Goal: Transaction & Acquisition: Purchase product/service

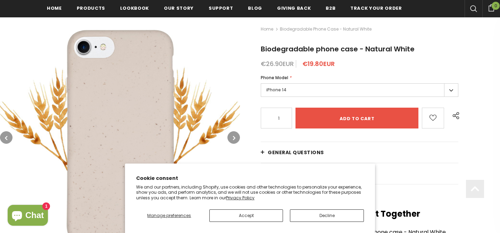
scroll to position [99, 0]
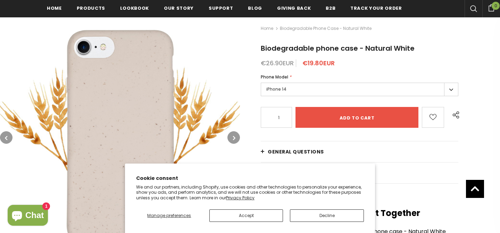
click at [347, 89] on label "iPhone 14" at bounding box center [359, 90] width 197 height 14
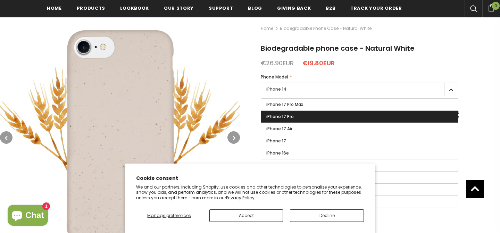
click at [345, 110] on li "iPhone 17 Pro" at bounding box center [359, 116] width 197 height 12
click at [344, 111] on label "iPhone 17 Pro" at bounding box center [359, 117] width 197 height 12
click at [0, 0] on input "iPhone 17 Pro" at bounding box center [0, 0] width 0 height 0
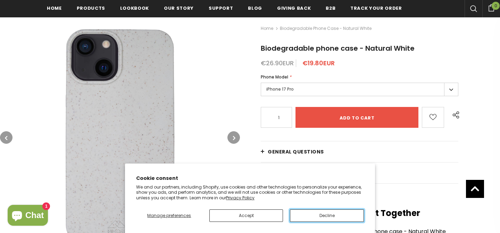
click at [328, 217] on button "Decline" at bounding box center [327, 215] width 74 height 12
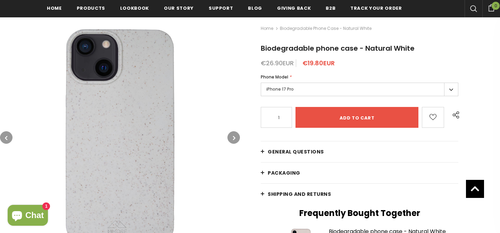
click at [314, 90] on label "iPhone 17 Pro" at bounding box center [359, 90] width 197 height 14
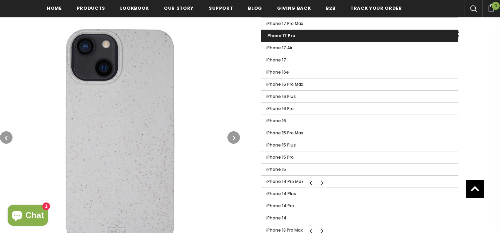
scroll to position [182, 0]
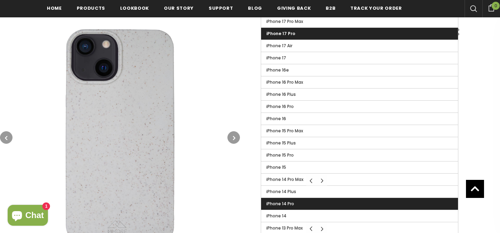
click at [311, 201] on label "iPhone 14 Pro" at bounding box center [359, 204] width 197 height 12
click at [0, 0] on input "iPhone 14 Pro" at bounding box center [0, 0] width 0 height 0
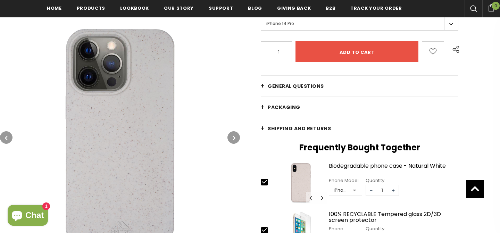
scroll to position [134, 0]
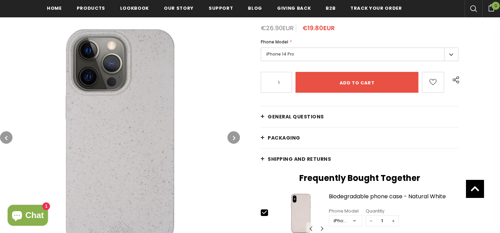
click at [327, 58] on label "iPhone 14 Pro" at bounding box center [359, 55] width 197 height 14
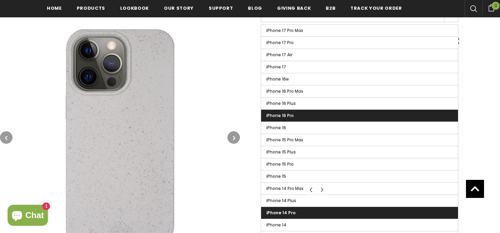
scroll to position [174, 0]
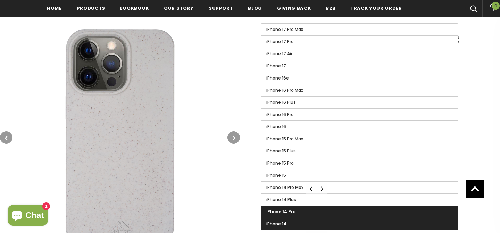
click at [311, 221] on label "iPhone 14" at bounding box center [359, 224] width 197 height 12
click at [0, 0] on input "iPhone 14" at bounding box center [0, 0] width 0 height 0
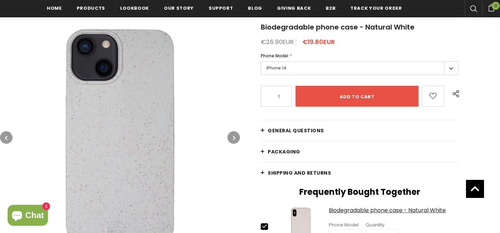
scroll to position [110, 0]
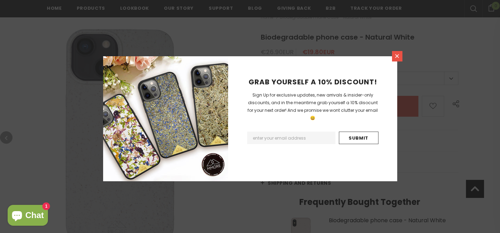
click at [400, 57] on link at bounding box center [397, 56] width 10 height 10
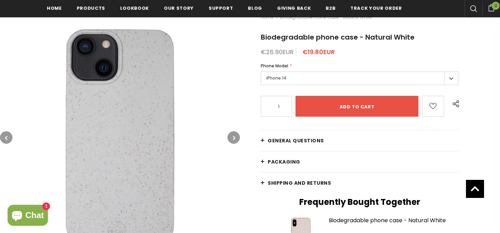
click at [343, 81] on label "iPhone 14" at bounding box center [359, 78] width 197 height 14
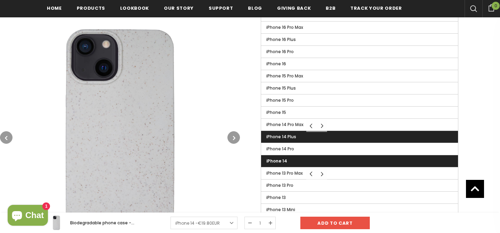
scroll to position [245, 0]
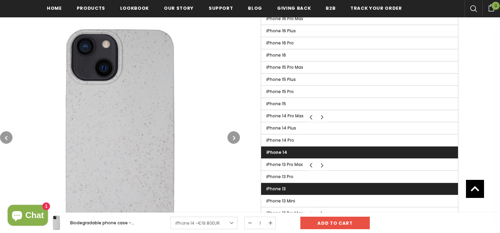
click at [333, 189] on label "iPhone 13" at bounding box center [359, 189] width 197 height 12
click at [0, 0] on input "iPhone 13" at bounding box center [0, 0] width 0 height 0
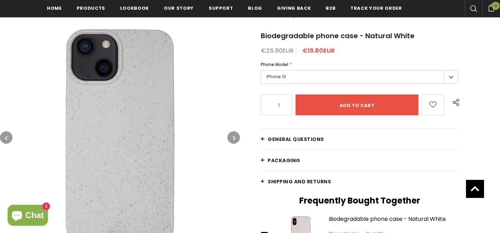
scroll to position [111, 0]
click at [341, 79] on label "iPhone 13" at bounding box center [359, 77] width 197 height 14
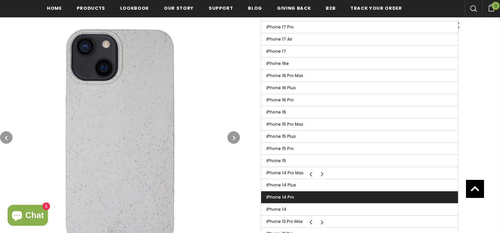
scroll to position [189, 0]
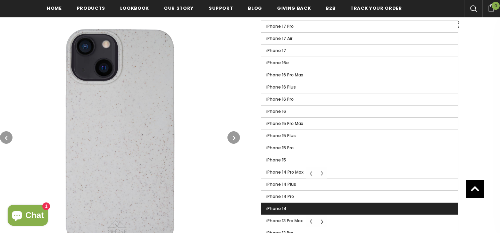
click at [336, 204] on label "iPhone 14" at bounding box center [359, 209] width 197 height 12
click at [0, 0] on input "iPhone 14" at bounding box center [0, 0] width 0 height 0
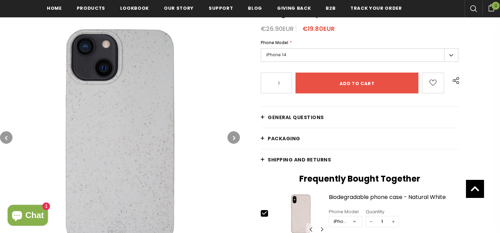
scroll to position [128, 0]
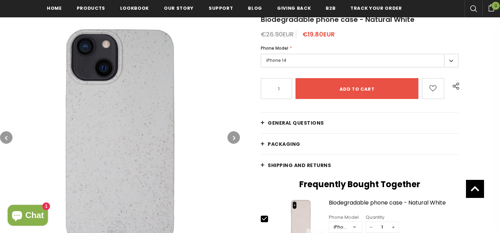
click at [352, 61] on label "iPhone 14" at bounding box center [359, 61] width 197 height 14
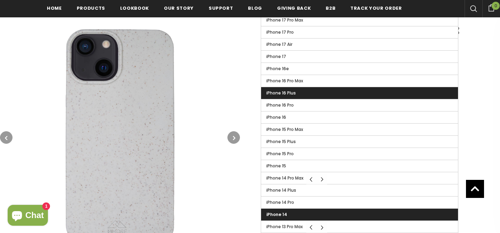
scroll to position [188, 0]
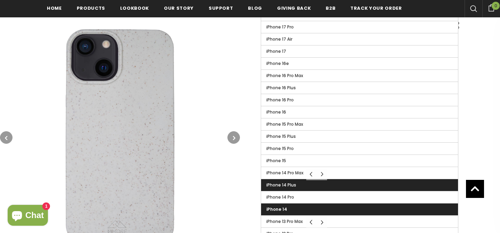
click at [336, 187] on label "iPhone 14 Plus" at bounding box center [359, 185] width 197 height 12
click at [0, 0] on input "iPhone 14 Plus" at bounding box center [0, 0] width 0 height 0
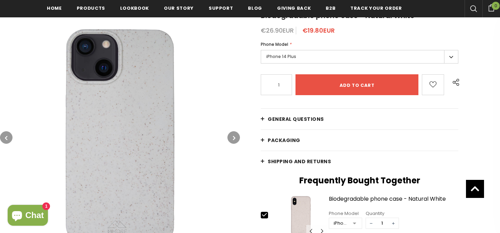
scroll to position [125, 0]
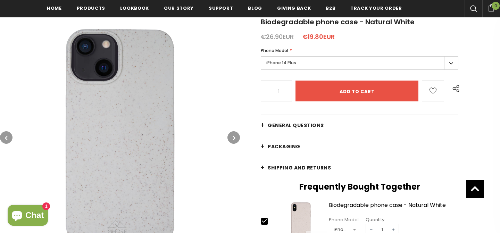
click at [355, 63] on label "iPhone 14 Plus" at bounding box center [359, 63] width 197 height 14
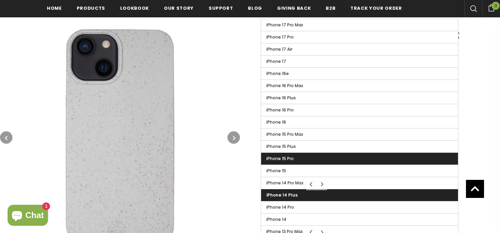
scroll to position [185, 0]
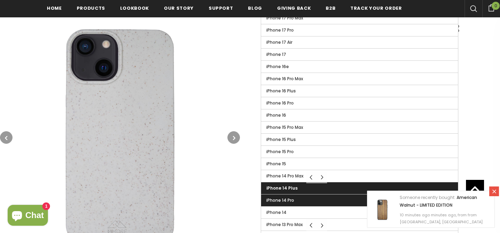
click at [334, 197] on label "iPhone 14 Pro" at bounding box center [359, 200] width 197 height 12
click at [0, 0] on input "iPhone 14 Pro" at bounding box center [0, 0] width 0 height 0
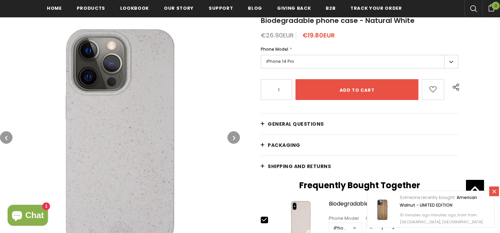
scroll to position [126, 0]
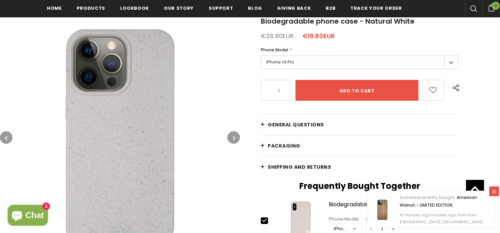
click at [357, 65] on label "iPhone 14 Pro" at bounding box center [359, 63] width 197 height 14
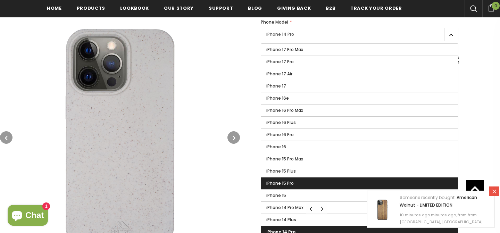
scroll to position [162, 0]
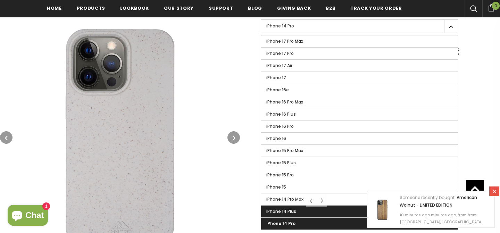
click at [324, 211] on label "iPhone 14 Plus" at bounding box center [359, 211] width 197 height 12
click at [0, 0] on input "iPhone 14 Plus" at bounding box center [0, 0] width 0 height 0
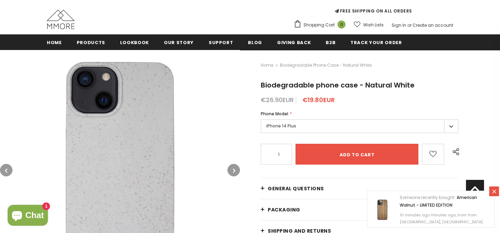
scroll to position [59, 0]
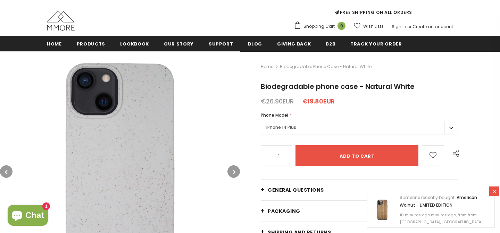
click at [331, 124] on label "iPhone 14 Plus" at bounding box center [359, 128] width 197 height 14
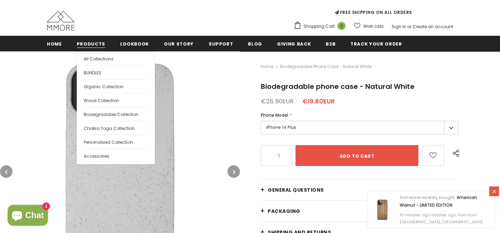
click at [100, 42] on span "Products" at bounding box center [91, 44] width 28 height 7
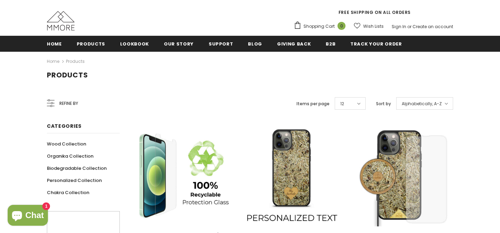
scroll to position [105, 0]
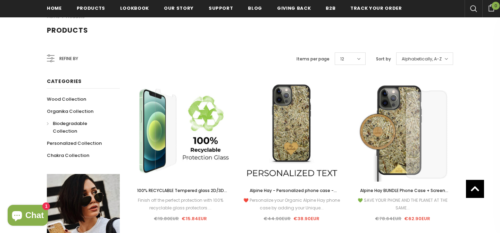
click at [82, 124] on span "Biodegradable Collection" at bounding box center [70, 127] width 34 height 14
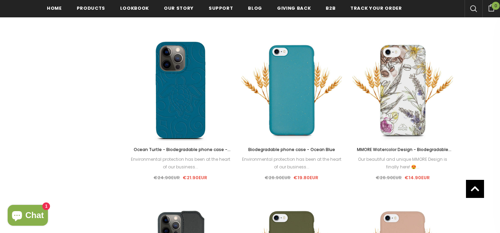
scroll to position [513, 0]
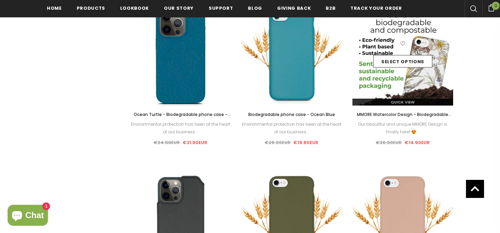
click at [419, 41] on div "Select options" at bounding box center [402, 55] width 101 height 33
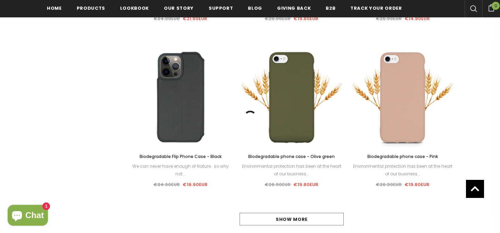
scroll to position [643, 0]
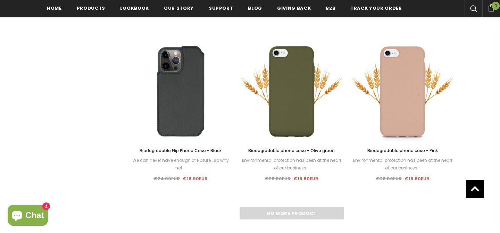
click at [326, 209] on div "No more product" at bounding box center [291, 213] width 323 height 12
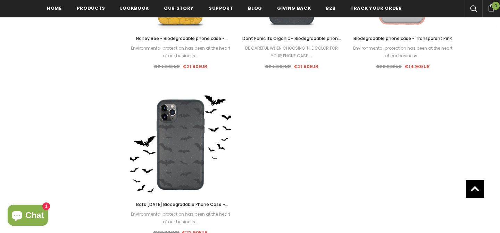
scroll to position [920, 0]
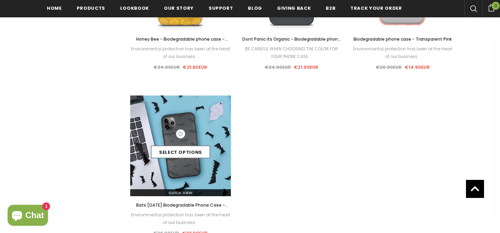
click at [192, 173] on img at bounding box center [180, 145] width 101 height 101
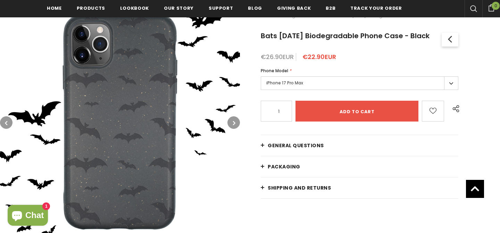
scroll to position [114, 0]
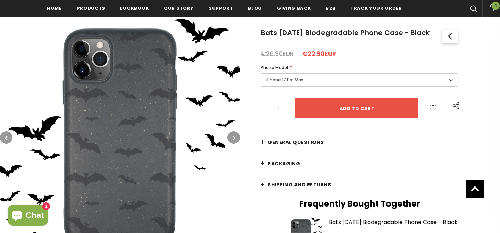
click at [302, 87] on label "iPhone 17 Pro Max" at bounding box center [359, 80] width 197 height 14
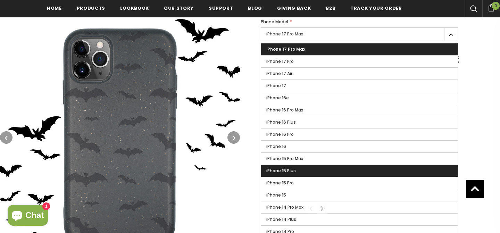
scroll to position [168, 0]
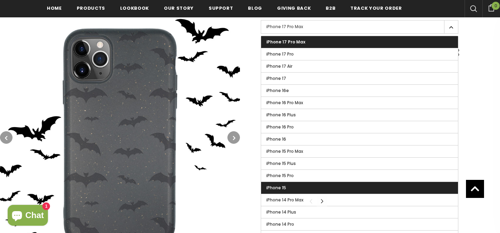
click at [305, 194] on label "iPhone 15" at bounding box center [359, 188] width 197 height 12
click at [0, 0] on input "iPhone 15" at bounding box center [0, 0] width 0 height 0
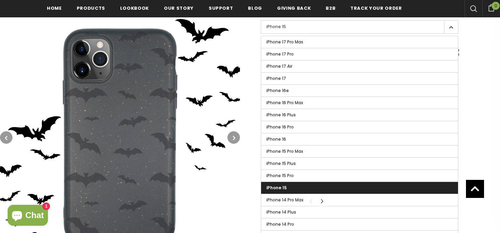
click at [308, 194] on label "iPhone 15" at bounding box center [359, 188] width 197 height 12
click at [0, 0] on input "iPhone 15" at bounding box center [0, 0] width 0 height 0
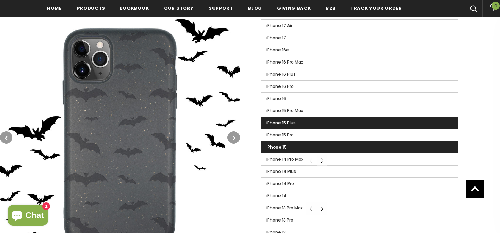
scroll to position [208, 0]
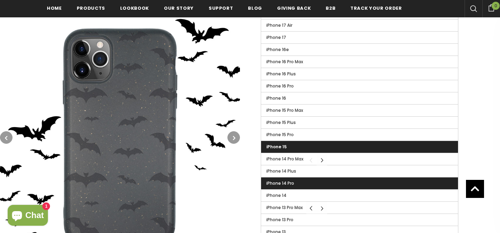
click at [307, 189] on label "iPhone 14 Pro" at bounding box center [359, 183] width 197 height 12
click at [0, 0] on input "iPhone 14 Pro" at bounding box center [0, 0] width 0 height 0
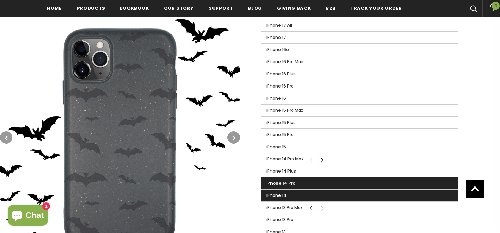
click at [307, 201] on label "iPhone 14" at bounding box center [359, 195] width 197 height 12
click at [0, 0] on input "iPhone 14" at bounding box center [0, 0] width 0 height 0
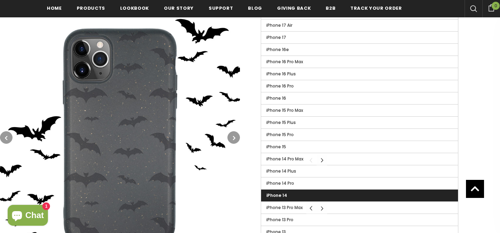
click at [240, 196] on div "Home Biodegradable Collection Bats Halloween Biodegradable Phone Case - Black B…" at bounding box center [370, 117] width 260 height 427
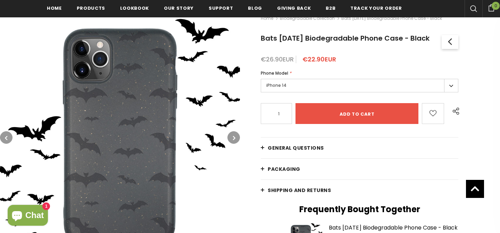
scroll to position [109, 0]
click at [298, 93] on label "iPhone 14" at bounding box center [359, 86] width 197 height 14
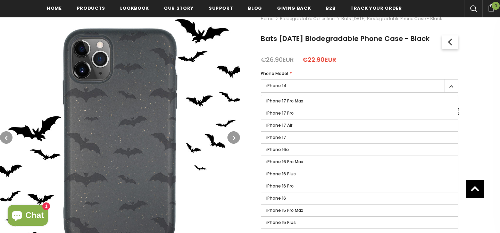
click at [298, 93] on label "iPhone 14" at bounding box center [359, 86] width 197 height 14
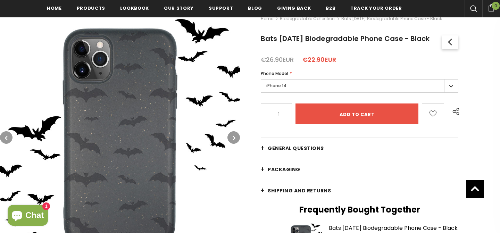
click at [336, 156] on link "General Questions" at bounding box center [359, 148] width 197 height 21
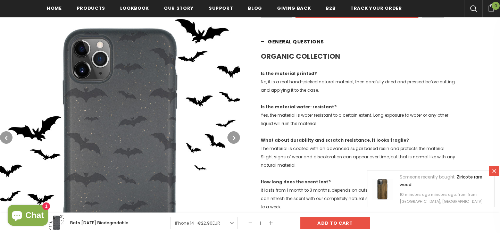
scroll to position [212, 0]
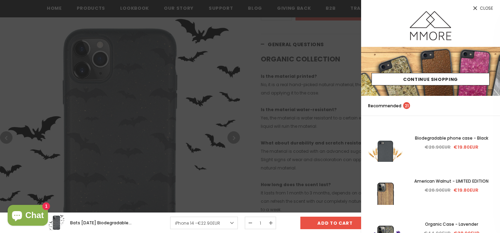
click at [487, 8] on span "Close" at bounding box center [485, 8] width 13 height 4
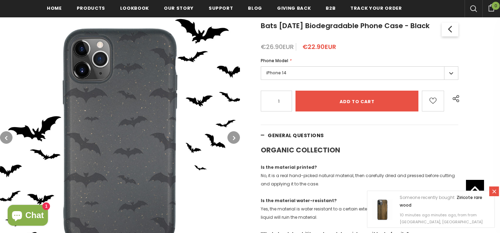
scroll to position [119, 0]
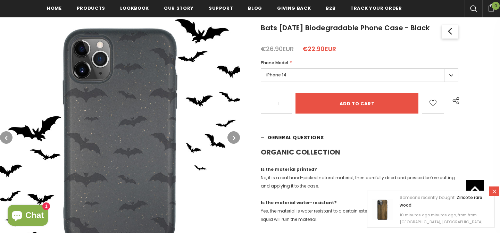
click at [346, 82] on label "iPhone 14" at bounding box center [359, 75] width 197 height 14
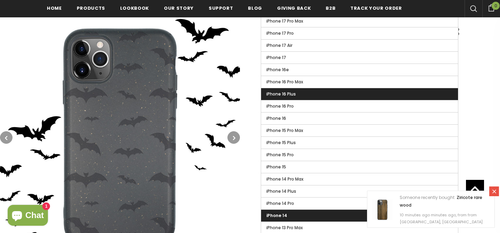
scroll to position [201, 0]
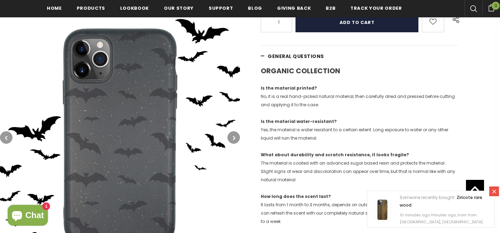
click at [359, 32] on input "Add to cart" at bounding box center [356, 21] width 123 height 21
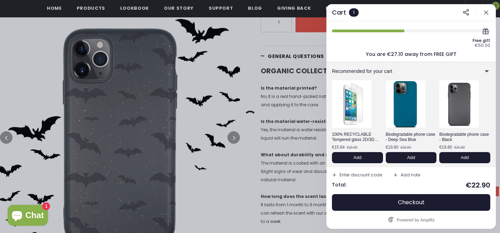
click at [287, 152] on div at bounding box center [250, 116] width 500 height 233
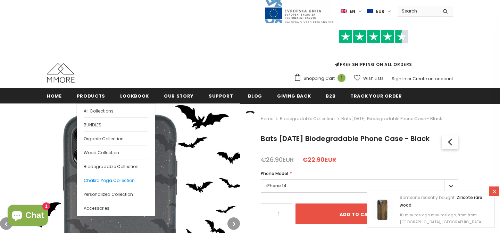
scroll to position [11, 0]
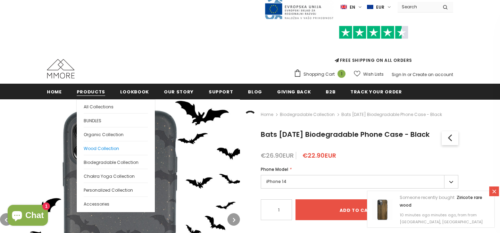
click at [111, 144] on link "Wood Collection" at bounding box center [116, 148] width 64 height 14
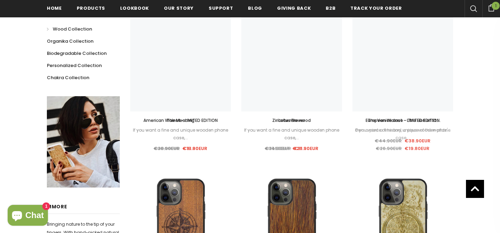
scroll to position [43, 0]
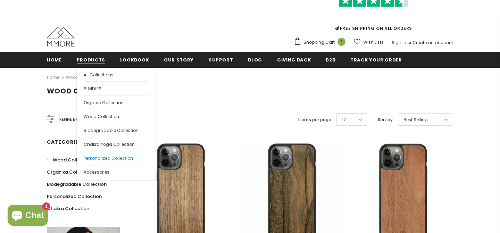
click at [113, 158] on span "Personalized Collection" at bounding box center [108, 158] width 49 height 6
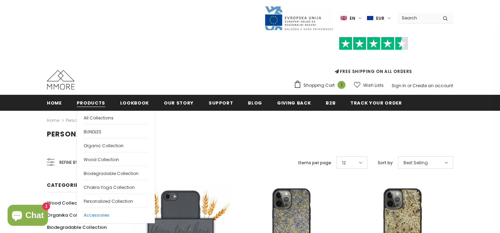
click at [104, 215] on span "Accessories" at bounding box center [97, 215] width 26 height 6
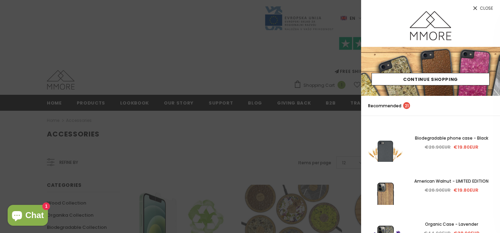
click at [321, 124] on div at bounding box center [250, 116] width 500 height 233
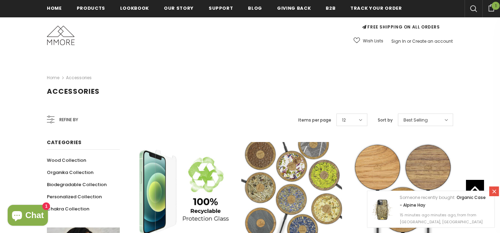
scroll to position [18, 0]
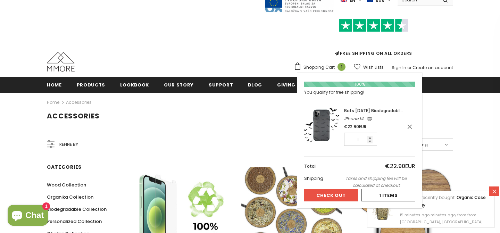
click at [324, 68] on span "Shopping Cart" at bounding box center [318, 67] width 31 height 7
click at [329, 196] on button "Check Out" at bounding box center [331, 195] width 54 height 12
